Goal: Transaction & Acquisition: Purchase product/service

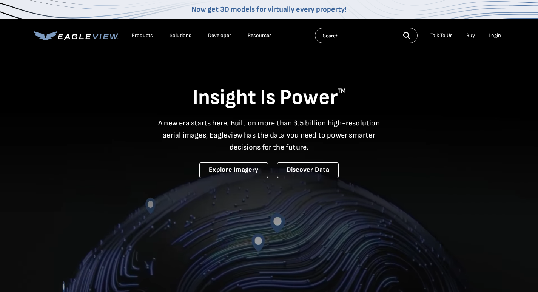
click at [500, 36] on div "Login" at bounding box center [495, 35] width 12 height 7
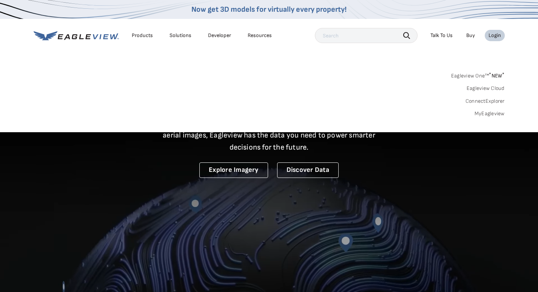
click at [488, 36] on li "Login" at bounding box center [495, 35] width 20 height 11
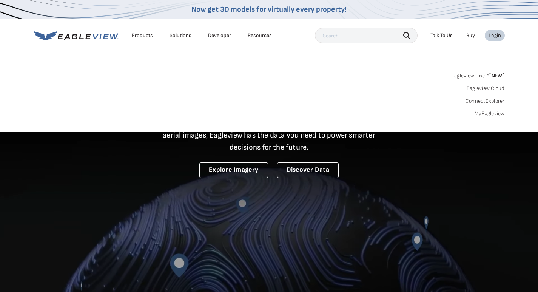
click at [494, 36] on div "Login" at bounding box center [495, 35] width 12 height 7
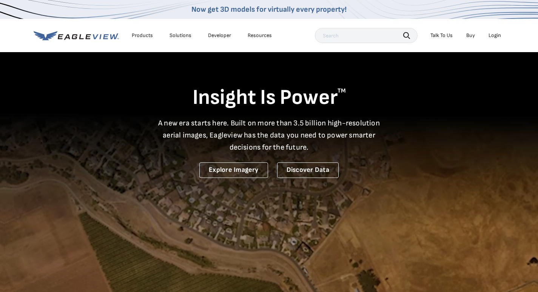
click at [491, 32] on div "Login" at bounding box center [495, 35] width 12 height 7
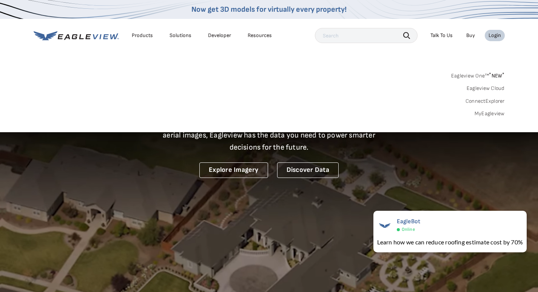
click at [491, 113] on link "MyEagleview" at bounding box center [490, 113] width 30 height 7
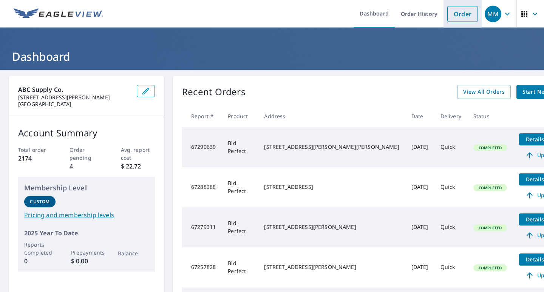
click at [457, 7] on link "Order" at bounding box center [462, 14] width 31 height 16
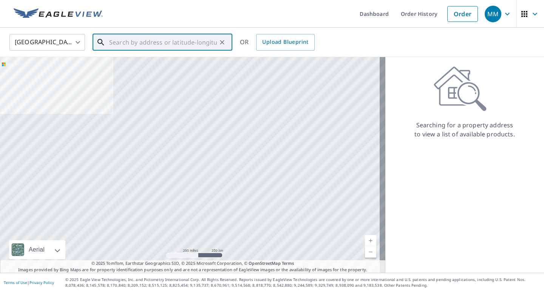
click at [173, 40] on input "text" at bounding box center [163, 42] width 108 height 21
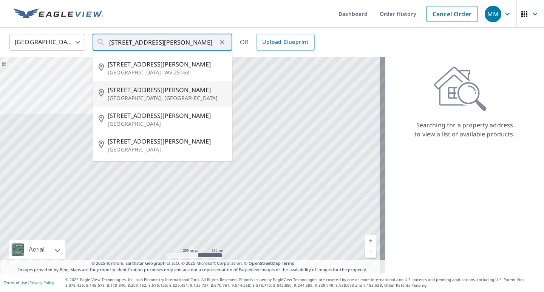
type input "24 Browning Ave Moorestown, NJ 08057"
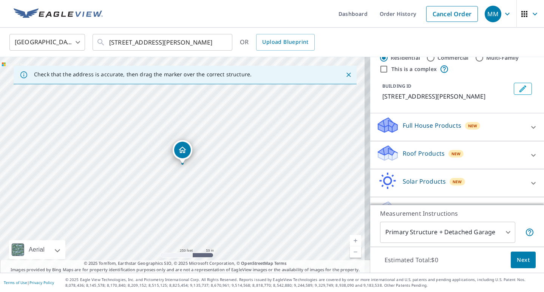
scroll to position [42, 0]
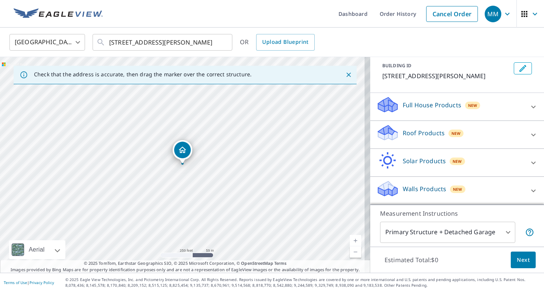
click at [403, 128] on p "Roof Products" at bounding box center [424, 132] width 42 height 9
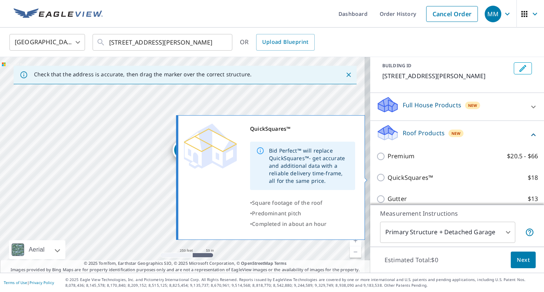
click at [376, 175] on input "QuickSquares™ $18" at bounding box center [381, 177] width 11 height 9
checkbox input "true"
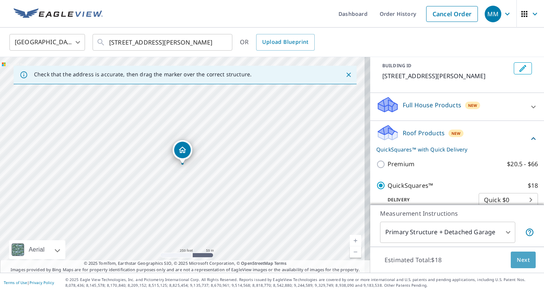
click at [517, 255] on span "Next" at bounding box center [523, 259] width 13 height 9
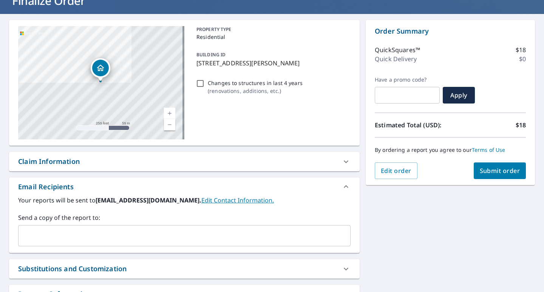
scroll to position [122, 0]
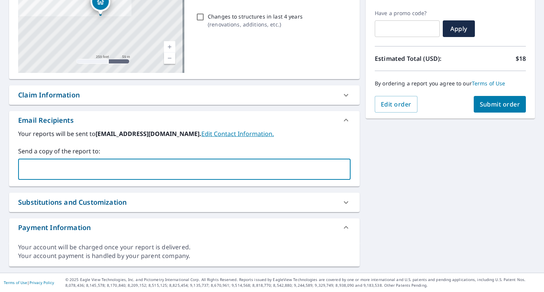
click at [51, 172] on input "text" at bounding box center [179, 169] width 314 height 14
type input "sstrotta1@gmail.com"
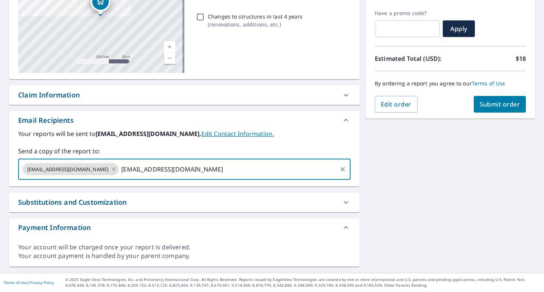
type input "sstrotta8@gmail.com"
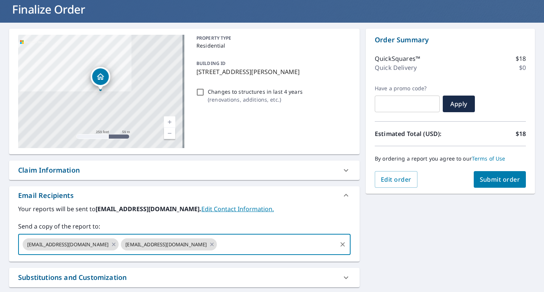
scroll to position [47, 0]
click at [492, 182] on span "Submit order" at bounding box center [500, 180] width 40 height 8
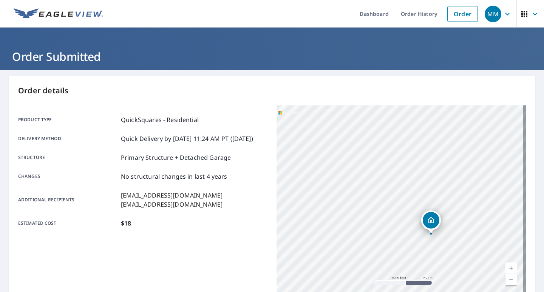
click at [60, 14] on img at bounding box center [58, 13] width 89 height 11
